Goal: Task Accomplishment & Management: Manage account settings

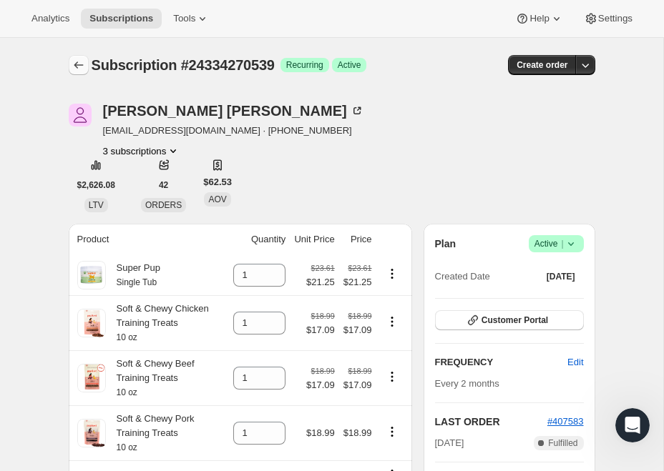
click at [84, 69] on icon "Subscriptions" at bounding box center [79, 65] width 14 height 14
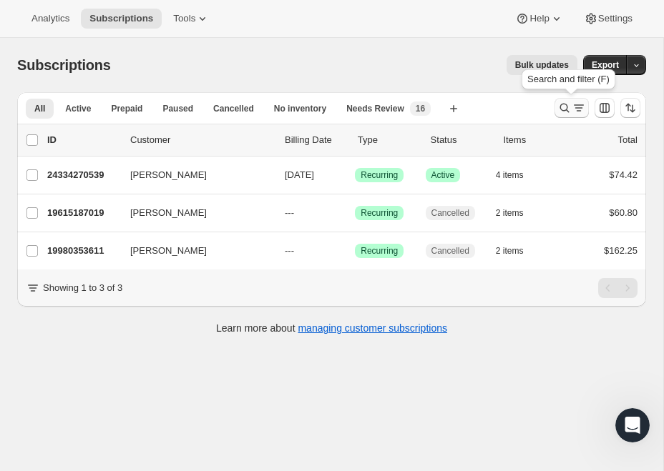
click at [571, 107] on icon "Search and filter results" at bounding box center [578, 108] width 14 height 14
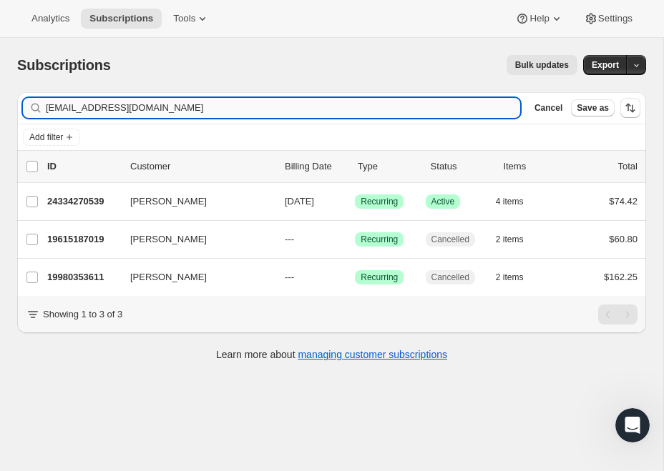
click at [252, 106] on input "[EMAIL_ADDRESS][DOMAIN_NAME]" at bounding box center [283, 108] width 474 height 20
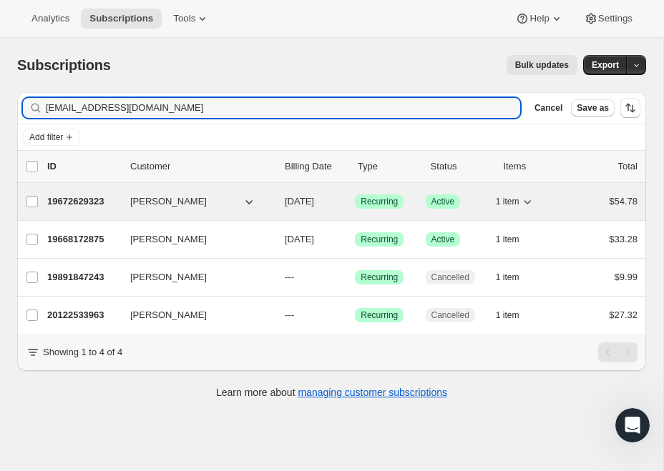
type input "[EMAIL_ADDRESS][DOMAIN_NAME]"
click at [100, 201] on p "19672629323" at bounding box center [83, 202] width 72 height 14
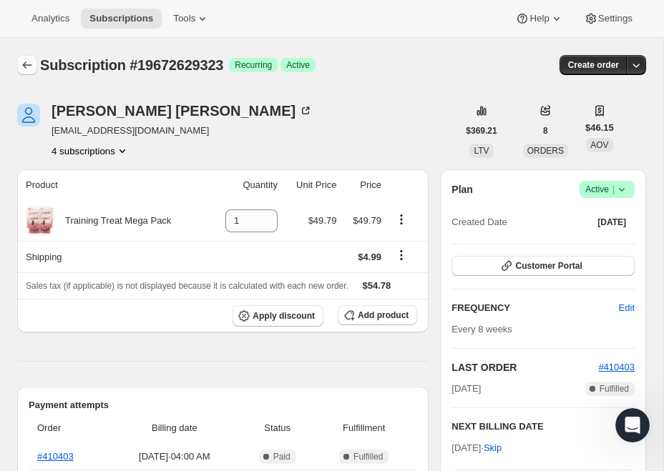
click at [28, 66] on icon "Subscriptions" at bounding box center [27, 65] width 14 height 14
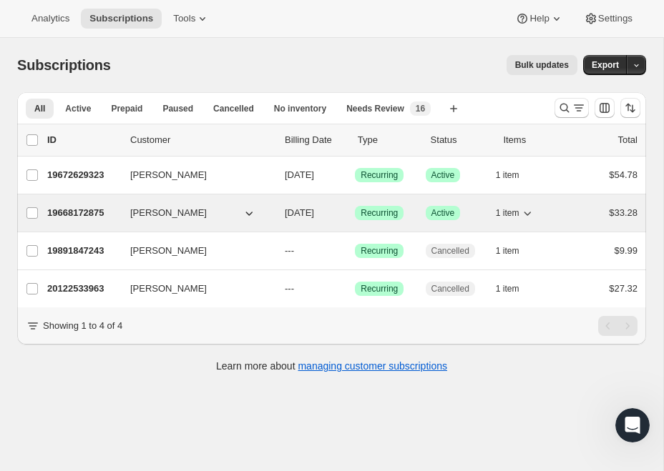
click at [79, 212] on p "19668172875" at bounding box center [83, 213] width 72 height 14
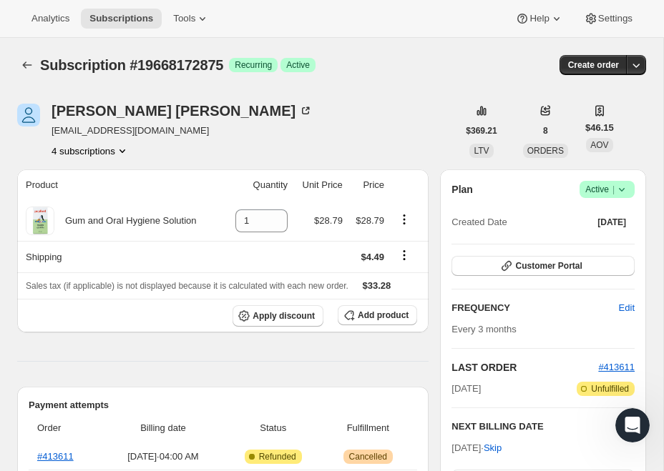
click at [623, 200] on div "Plan Success Active | Created Date [DATE]" at bounding box center [542, 206] width 183 height 51
click at [624, 194] on icon at bounding box center [621, 189] width 14 height 14
click at [633, 247] on span "Cancel subscription" at bounding box center [601, 242] width 81 height 11
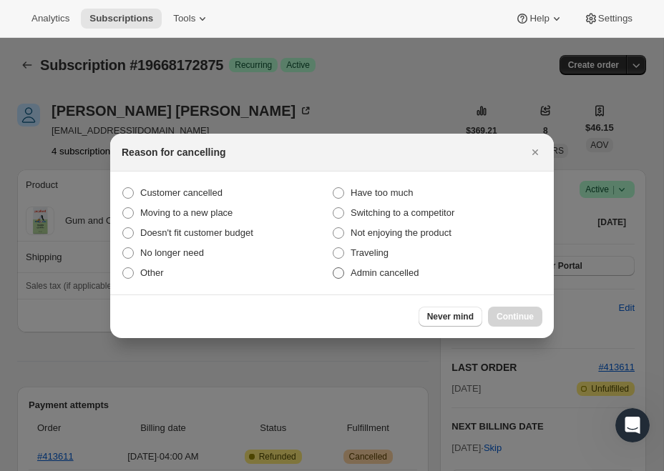
click at [408, 272] on span "Admin cancelled" at bounding box center [384, 272] width 68 height 11
click at [333, 268] on input "Admin cancelled" at bounding box center [333, 267] width 1 height 1
radio input "true"
click at [494, 298] on div "Never mind Continue" at bounding box center [331, 317] width 443 height 44
click at [504, 313] on span "Continue" at bounding box center [514, 316] width 37 height 11
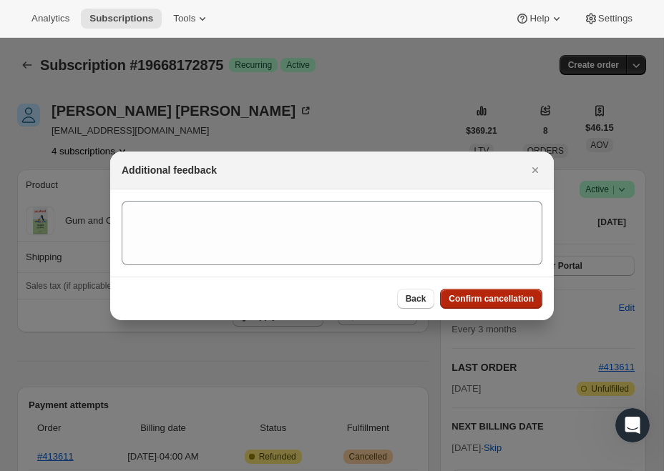
click at [511, 297] on span "Confirm cancellation" at bounding box center [490, 298] width 85 height 11
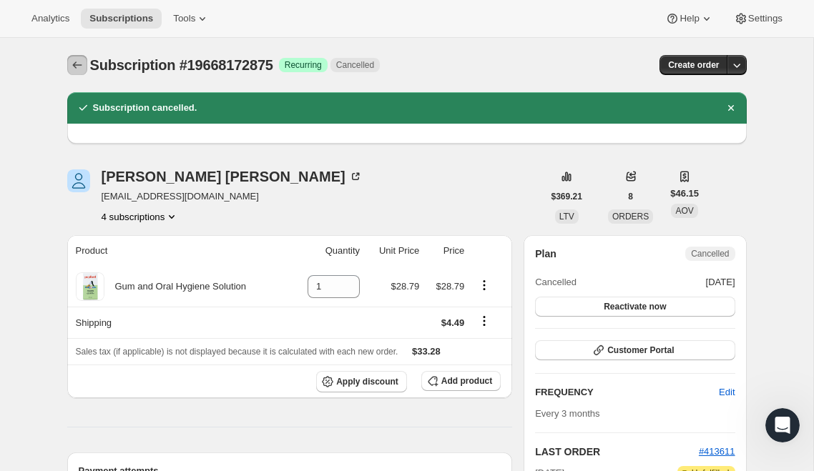
click at [79, 62] on icon "Subscriptions" at bounding box center [77, 65] width 14 height 14
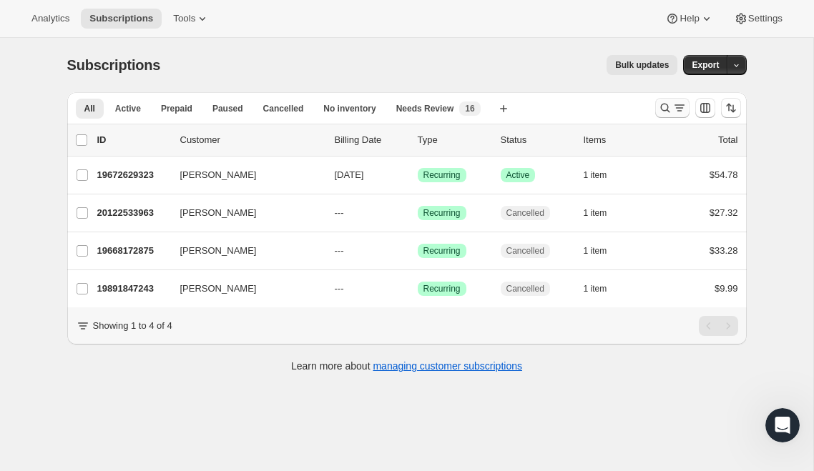
click at [663, 109] on icon "Search and filter results" at bounding box center [665, 108] width 14 height 14
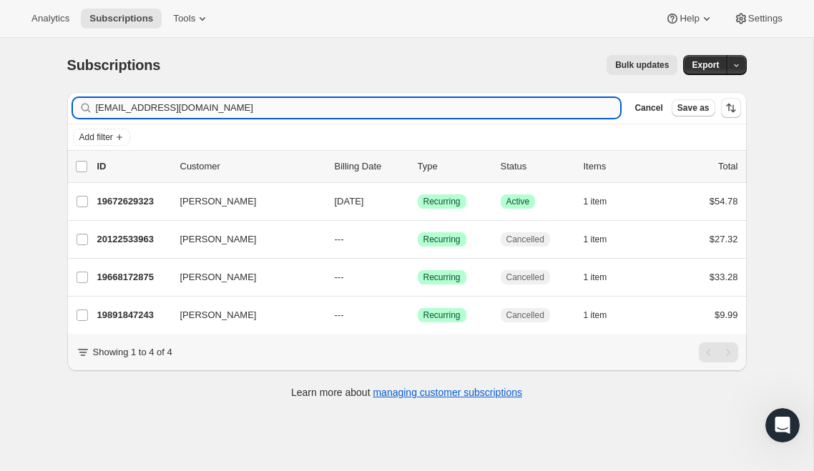
click at [267, 104] on input "[EMAIL_ADDRESS][DOMAIN_NAME]" at bounding box center [358, 108] width 525 height 20
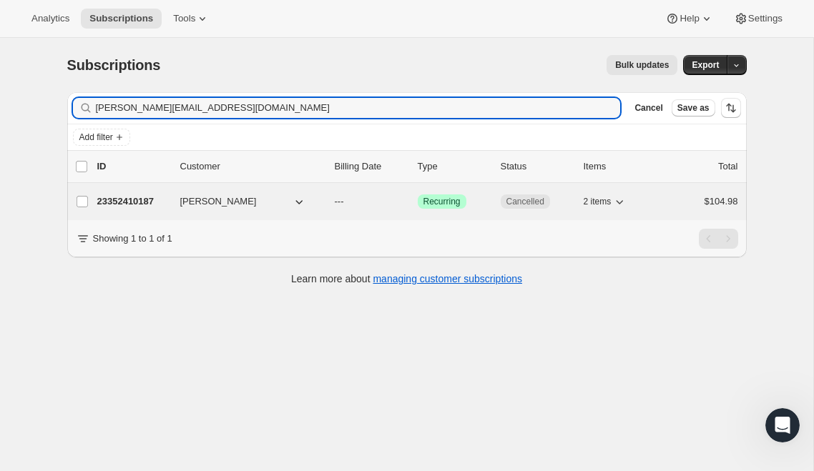
type input "[PERSON_NAME][EMAIL_ADDRESS][DOMAIN_NAME]"
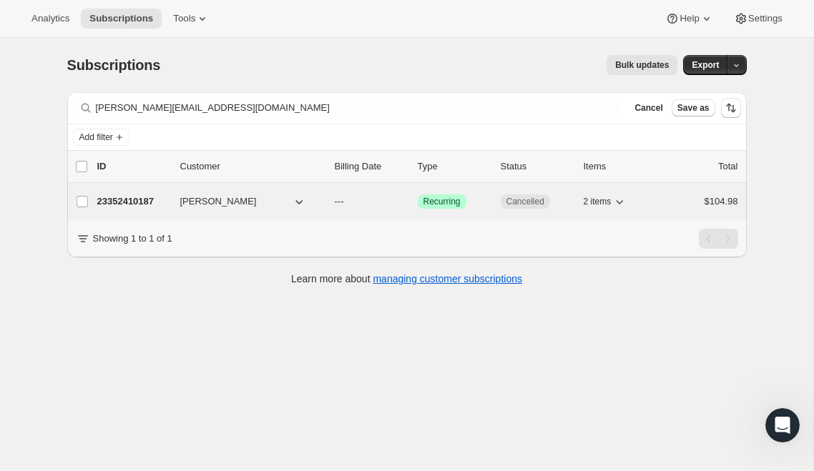
click at [133, 202] on p "23352410187" at bounding box center [133, 202] width 72 height 14
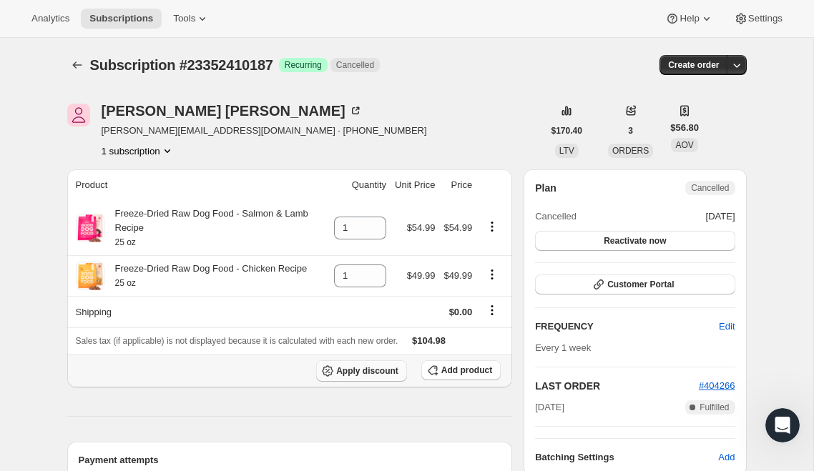
scroll to position [10, 0]
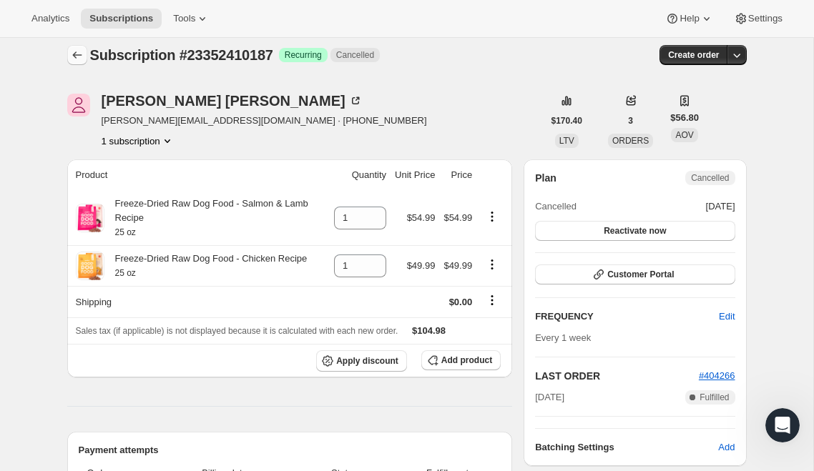
click at [81, 49] on icon "Subscriptions" at bounding box center [77, 55] width 14 height 14
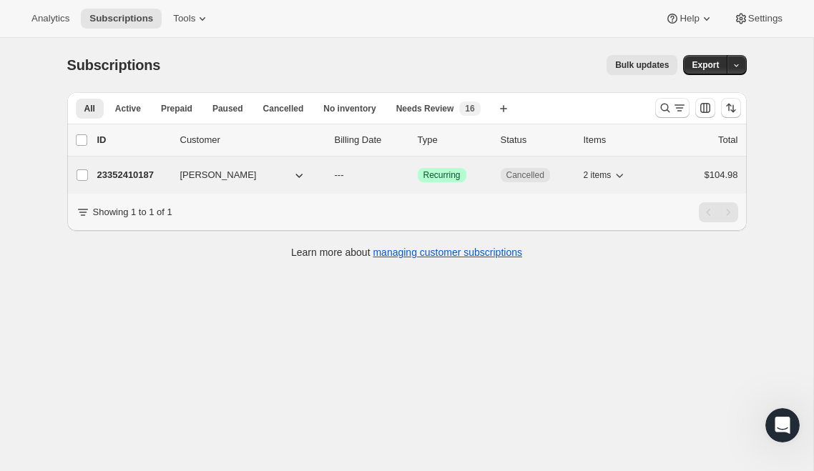
click at [159, 172] on p "23352410187" at bounding box center [133, 175] width 72 height 14
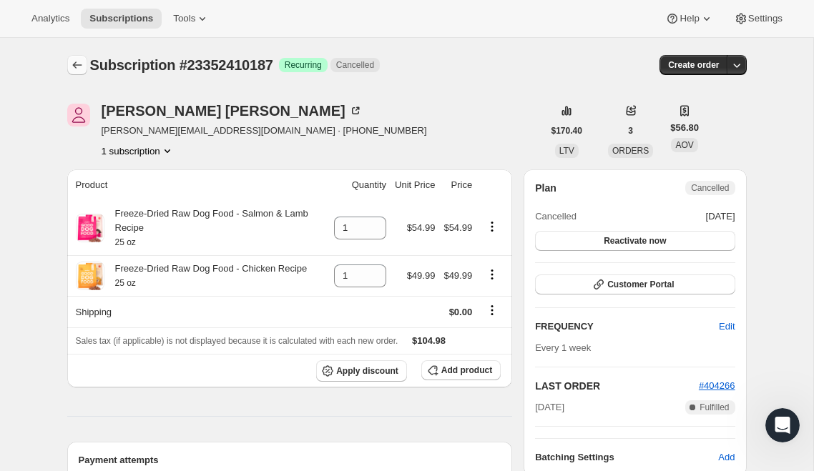
click at [70, 62] on icon "Subscriptions" at bounding box center [77, 65] width 14 height 14
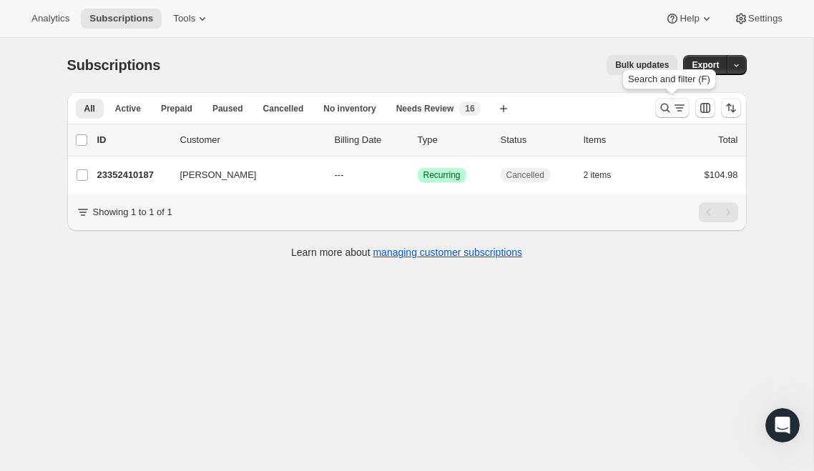
click at [663, 110] on icon "Search and filter results" at bounding box center [665, 108] width 14 height 14
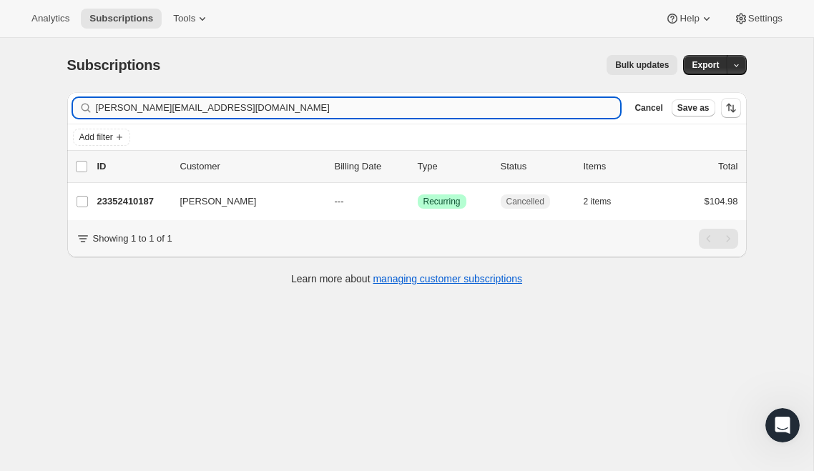
click at [203, 108] on input "[PERSON_NAME][EMAIL_ADDRESS][DOMAIN_NAME]" at bounding box center [358, 108] width 525 height 20
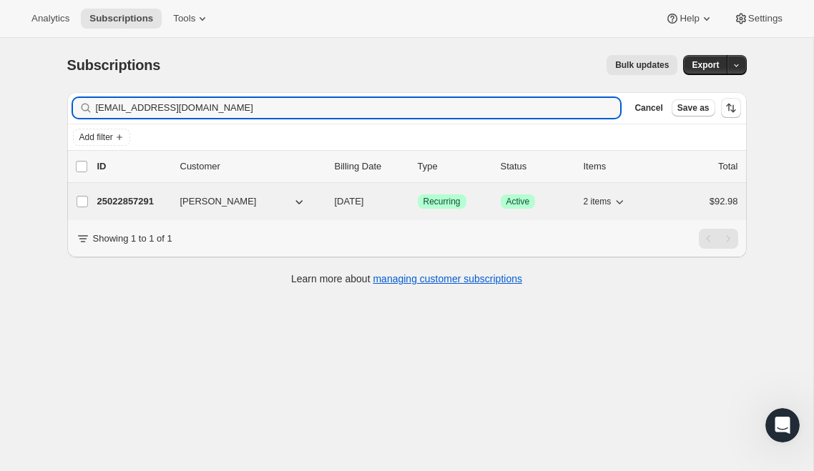
type input "[EMAIL_ADDRESS][DOMAIN_NAME]"
click at [275, 194] on div "25022857291 [PERSON_NAME] [DATE] Success Recurring Success Active 2 items $92.98" at bounding box center [417, 202] width 641 height 20
